Goal: Navigation & Orientation: Find specific page/section

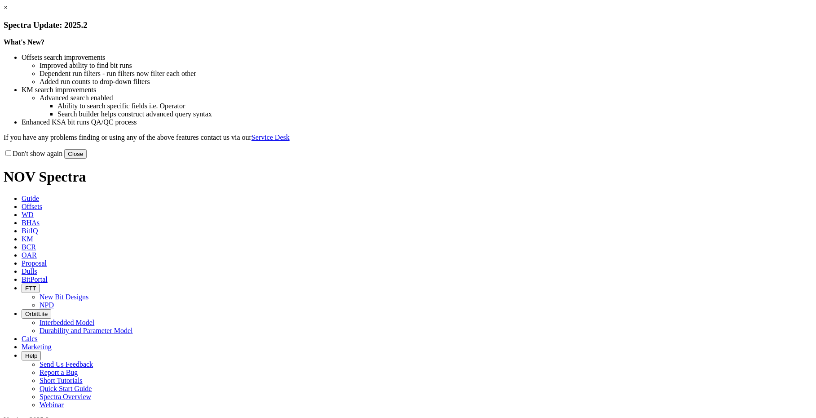
click at [87, 159] on button "Close" at bounding box center [75, 153] width 22 height 9
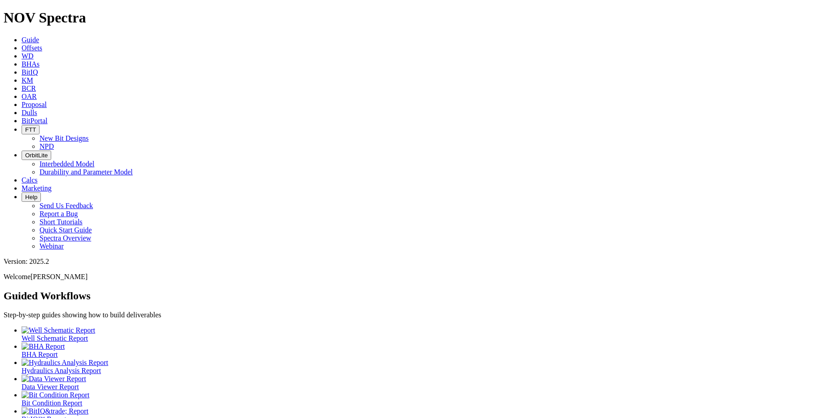
click at [22, 117] on icon at bounding box center [22, 121] width 0 height 8
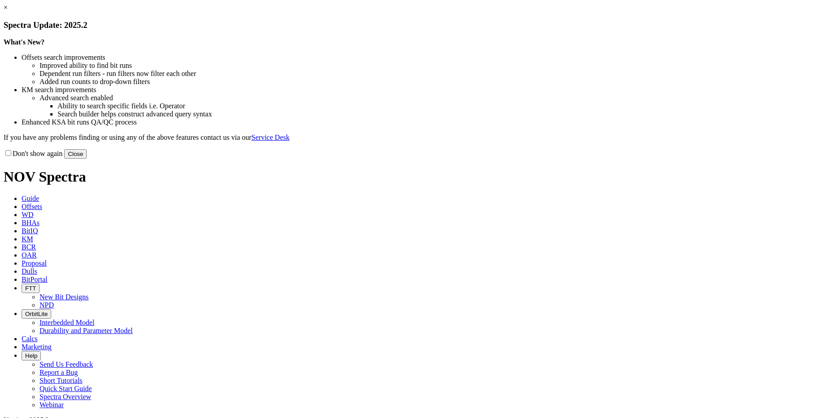
click at [87, 159] on button "Close" at bounding box center [75, 153] width 22 height 9
